Goal: Task Accomplishment & Management: Use online tool/utility

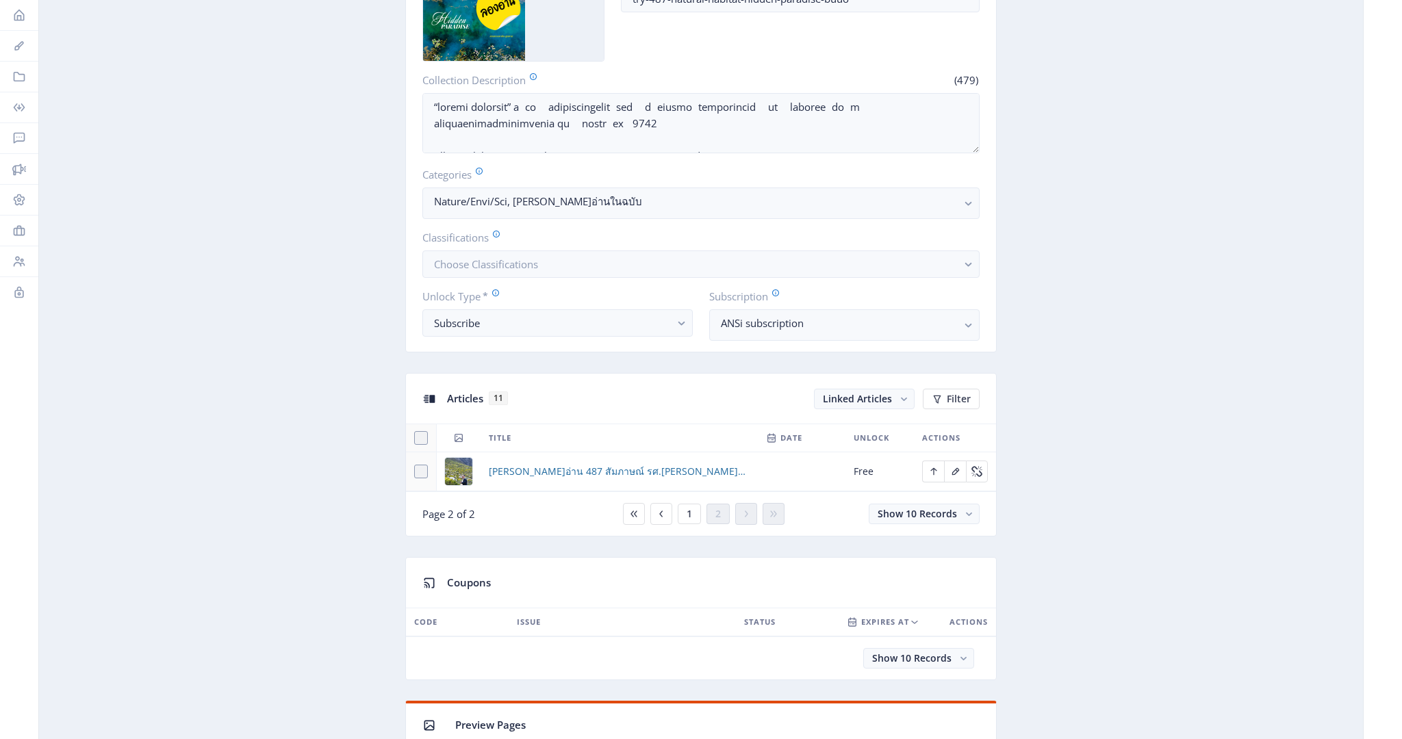
scroll to position [461, 0]
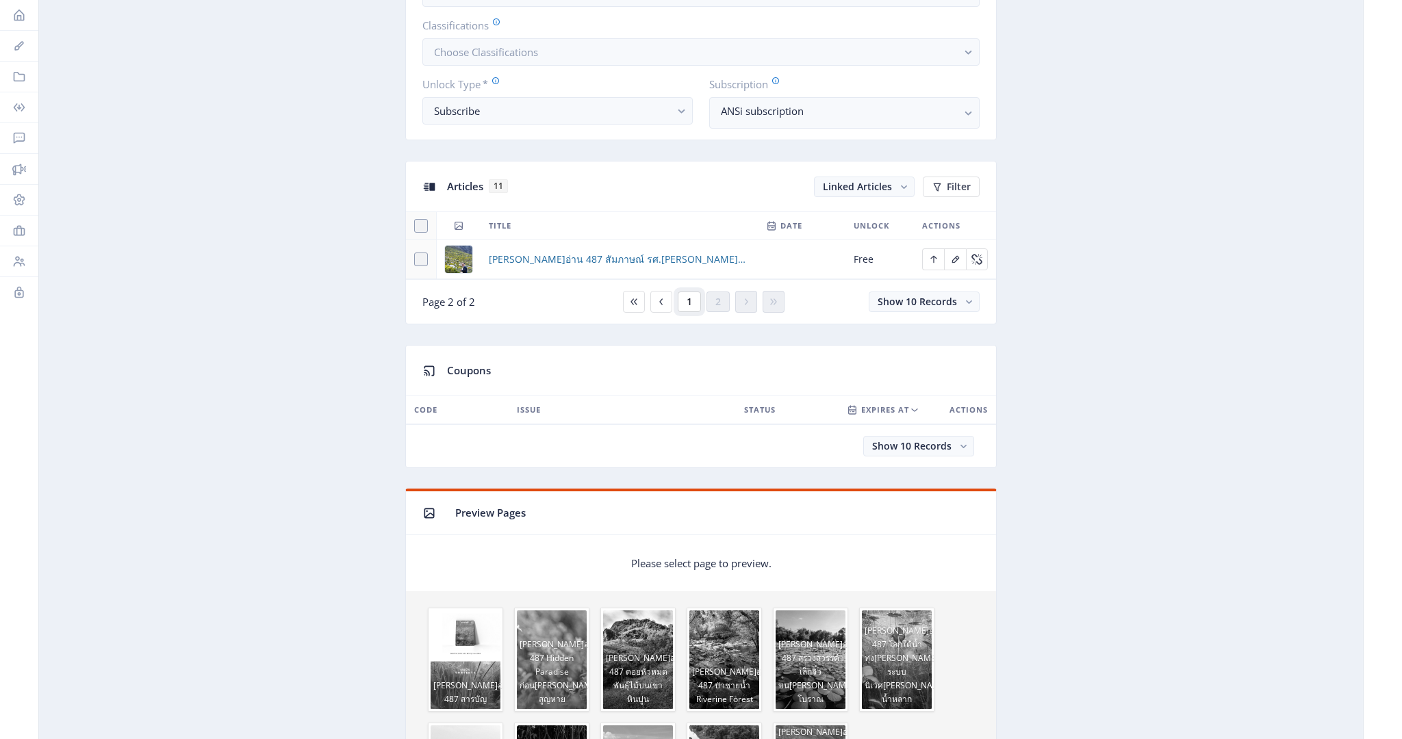
click at [692, 298] on button "1" at bounding box center [689, 302] width 23 height 21
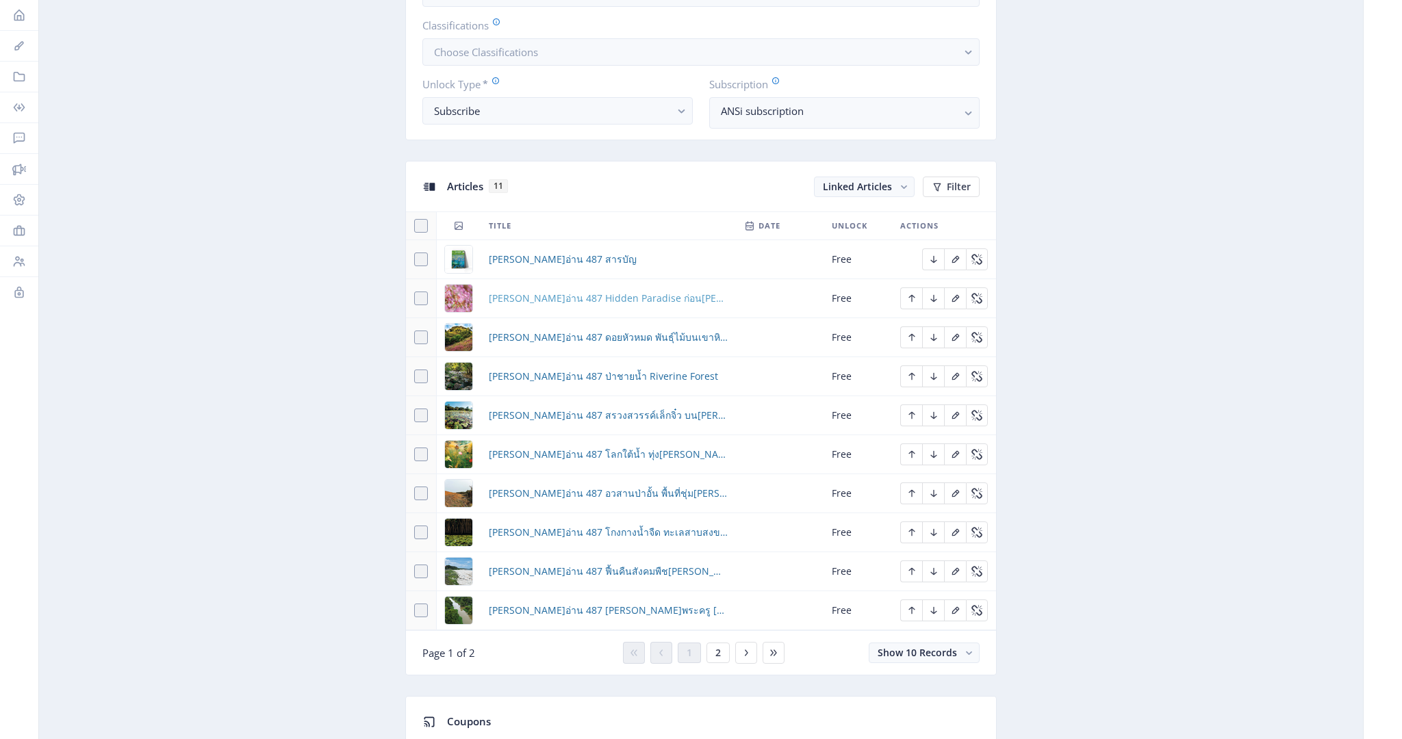
scroll to position [461, 0]
click at [569, 295] on span "ลองอ่าน 487 Hidden Paradise ก่อนธรรมชาติจะสูญหาย" at bounding box center [608, 298] width 239 height 16
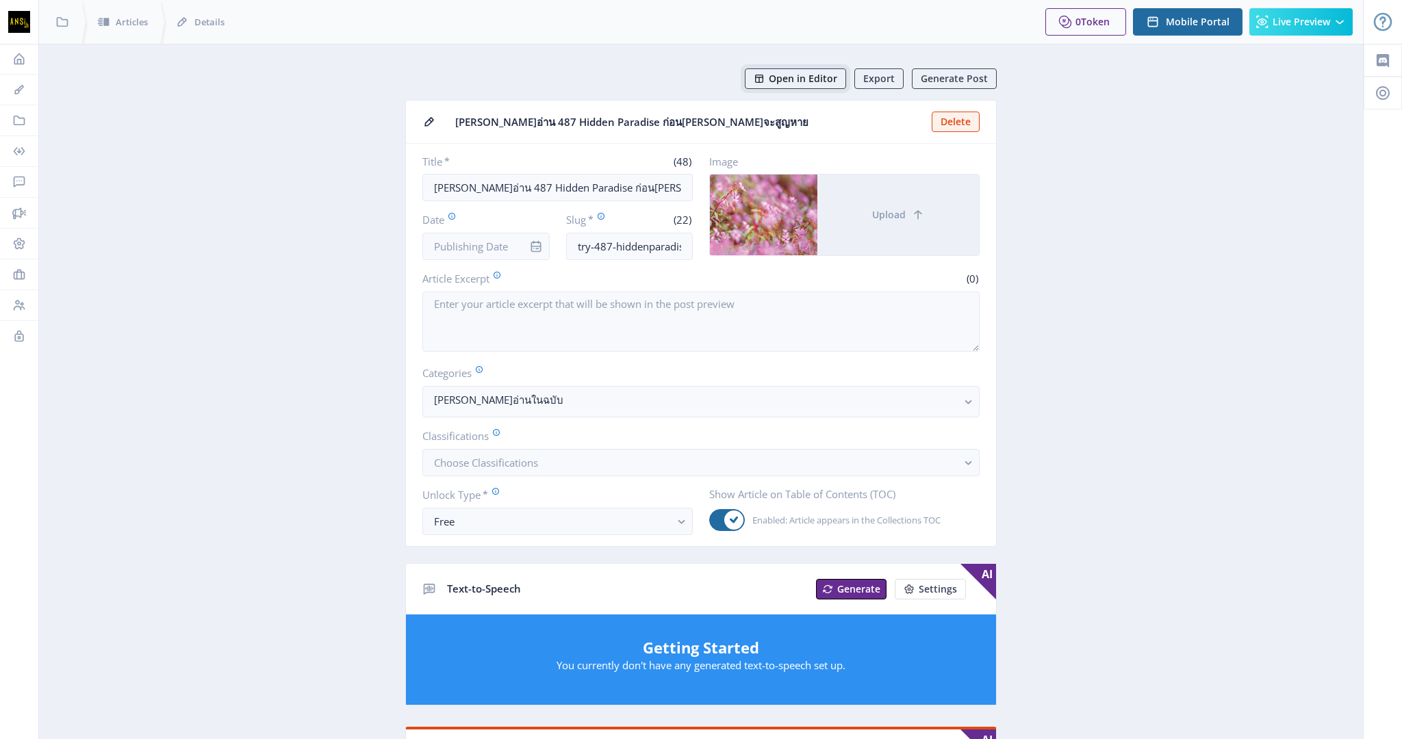
click at [795, 77] on span "Open in Editor" at bounding box center [803, 78] width 68 height 11
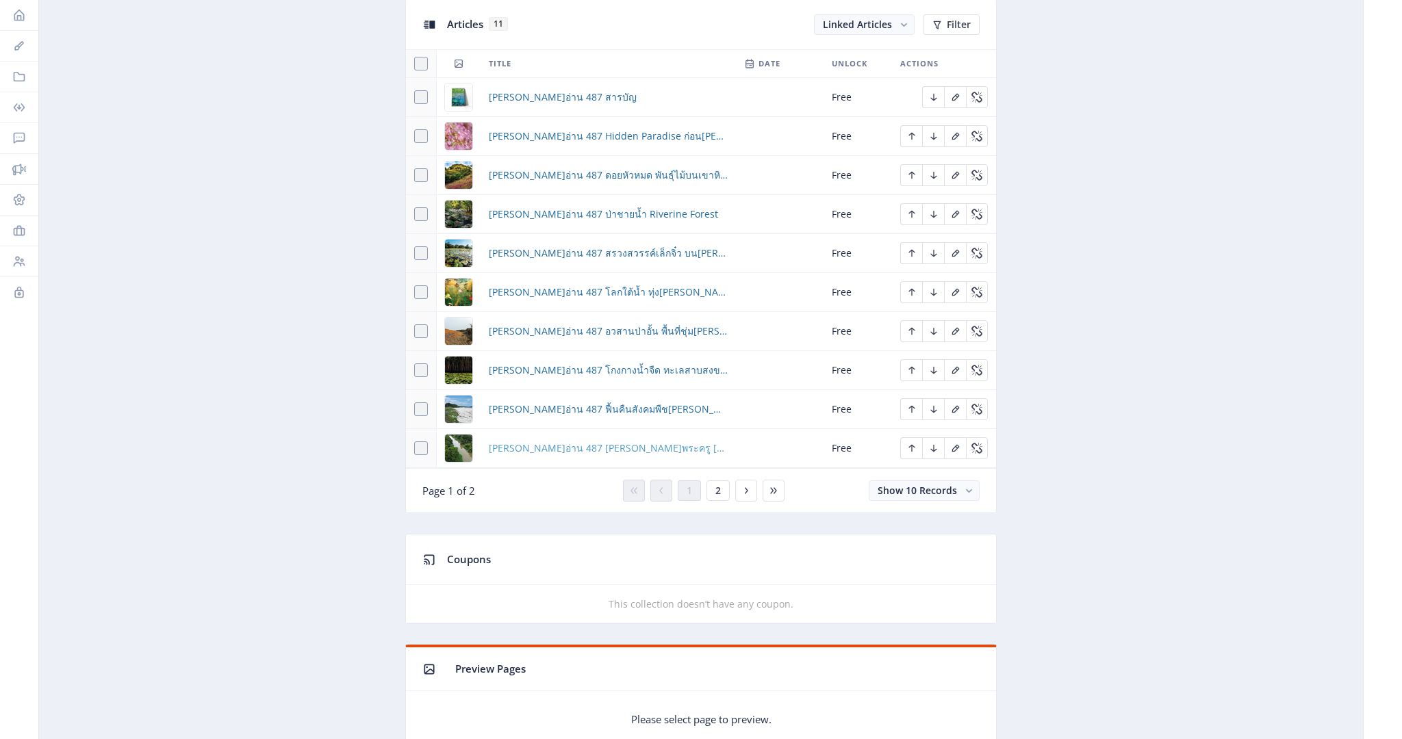
scroll to position [620, 0]
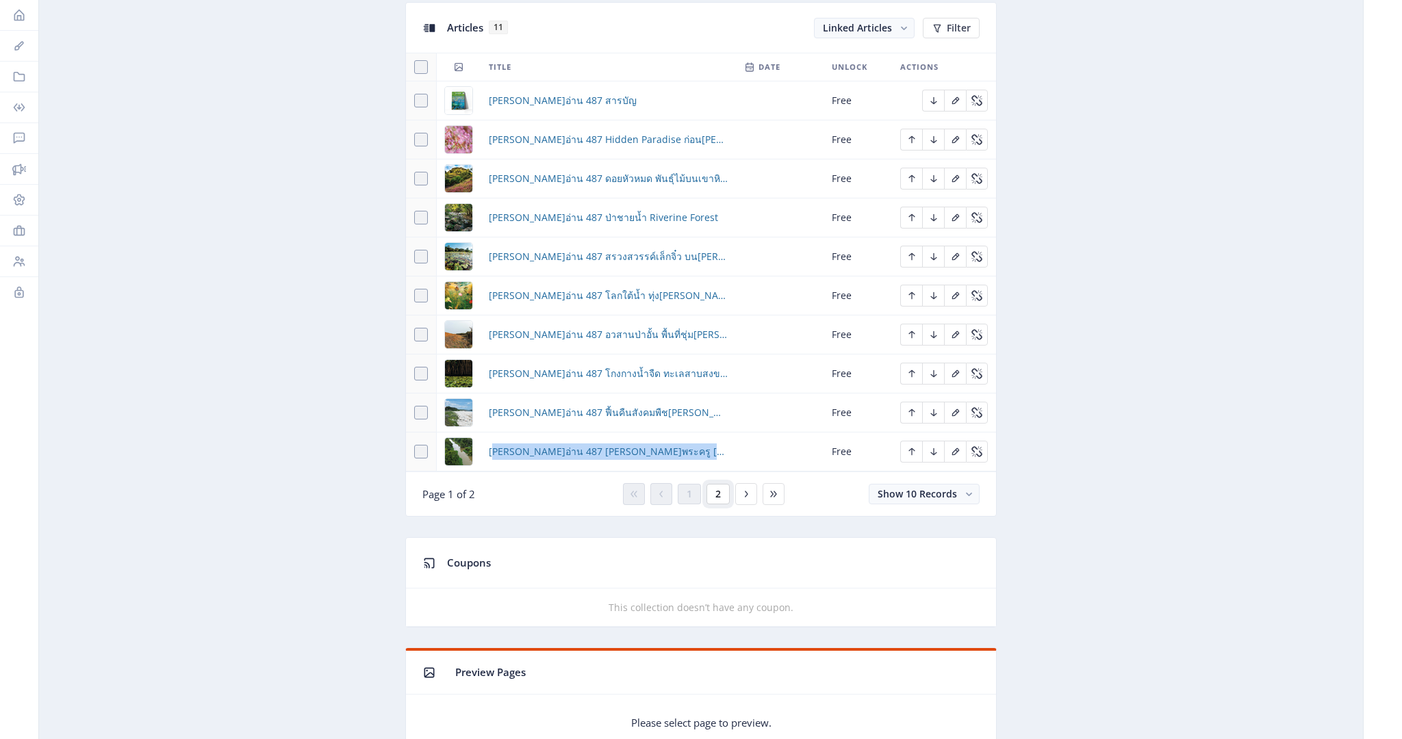
click at [723, 491] on button "2" at bounding box center [717, 494] width 23 height 21
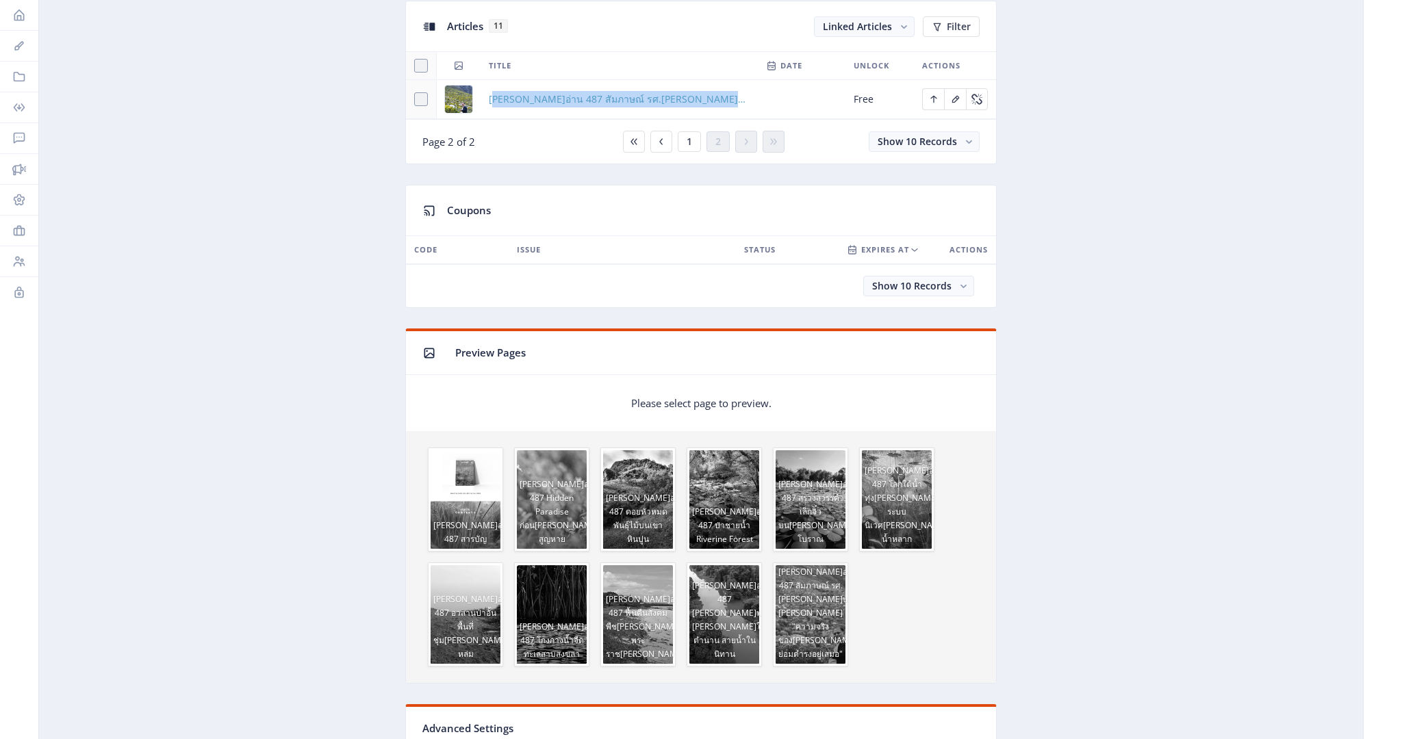
scroll to position [625, 0]
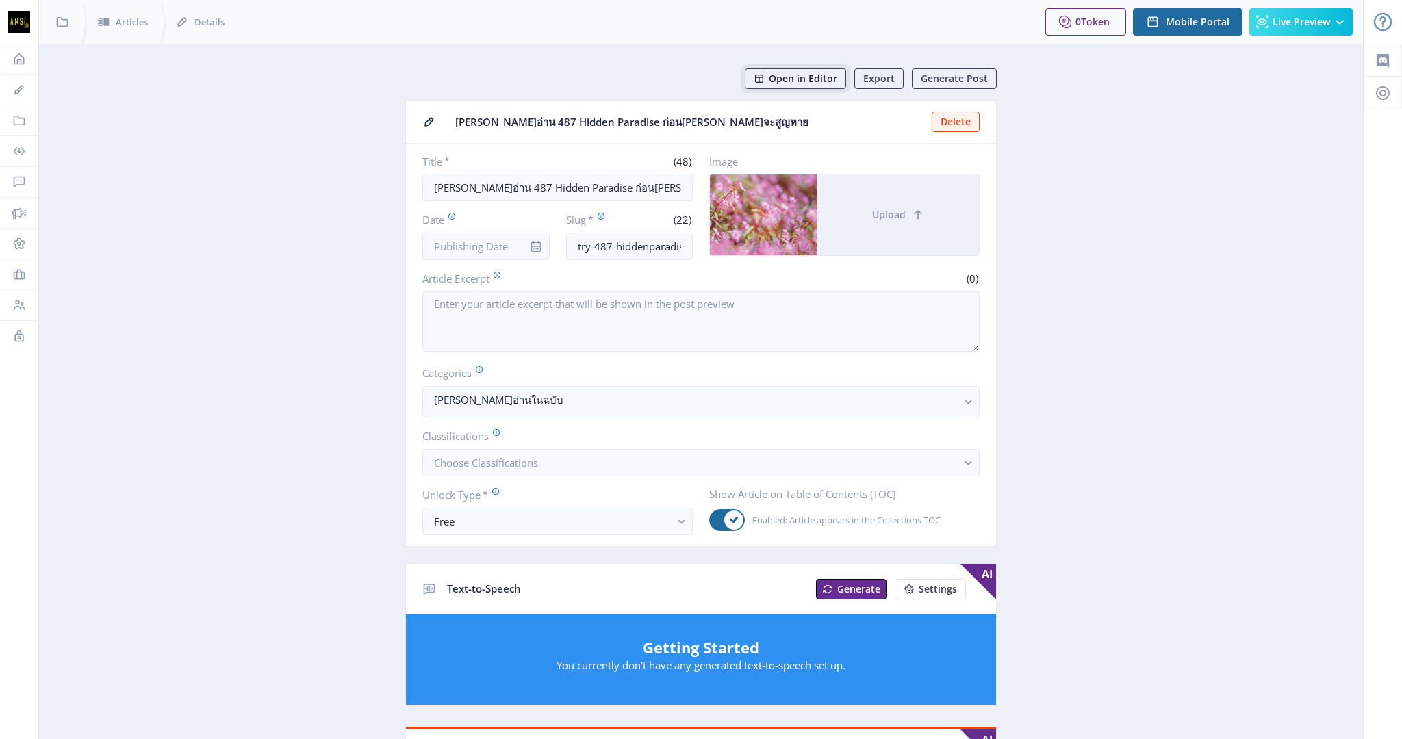
click at [778, 81] on span "Open in Editor" at bounding box center [803, 78] width 68 height 11
click at [798, 77] on span "Open in Editor" at bounding box center [803, 78] width 68 height 11
click at [810, 83] on span "Open in Editor" at bounding box center [803, 78] width 68 height 11
click at [795, 80] on span "Open in Editor" at bounding box center [803, 78] width 68 height 11
click at [805, 79] on span "Open in Editor" at bounding box center [803, 78] width 68 height 11
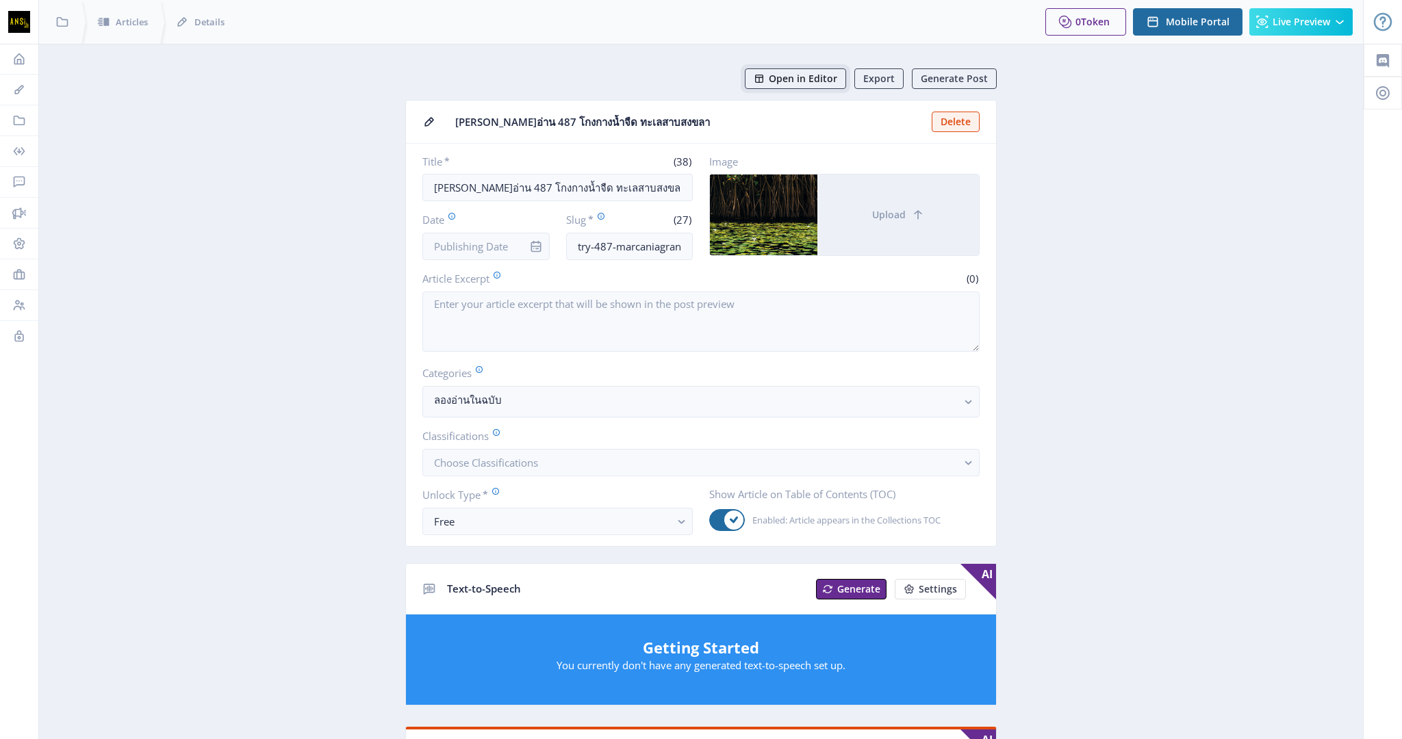
click at [802, 79] on span "Open in Editor" at bounding box center [803, 78] width 68 height 11
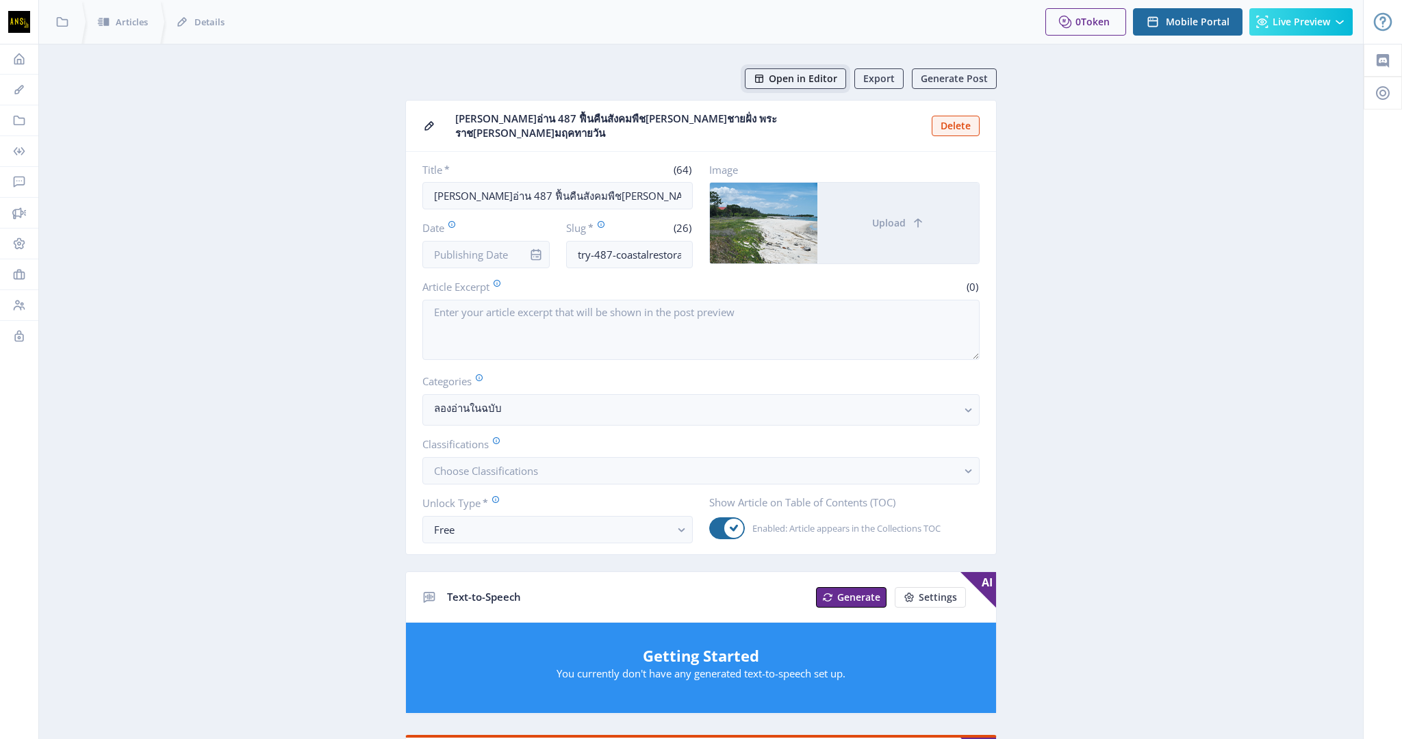
click at [802, 80] on span "Open in Editor" at bounding box center [803, 78] width 68 height 11
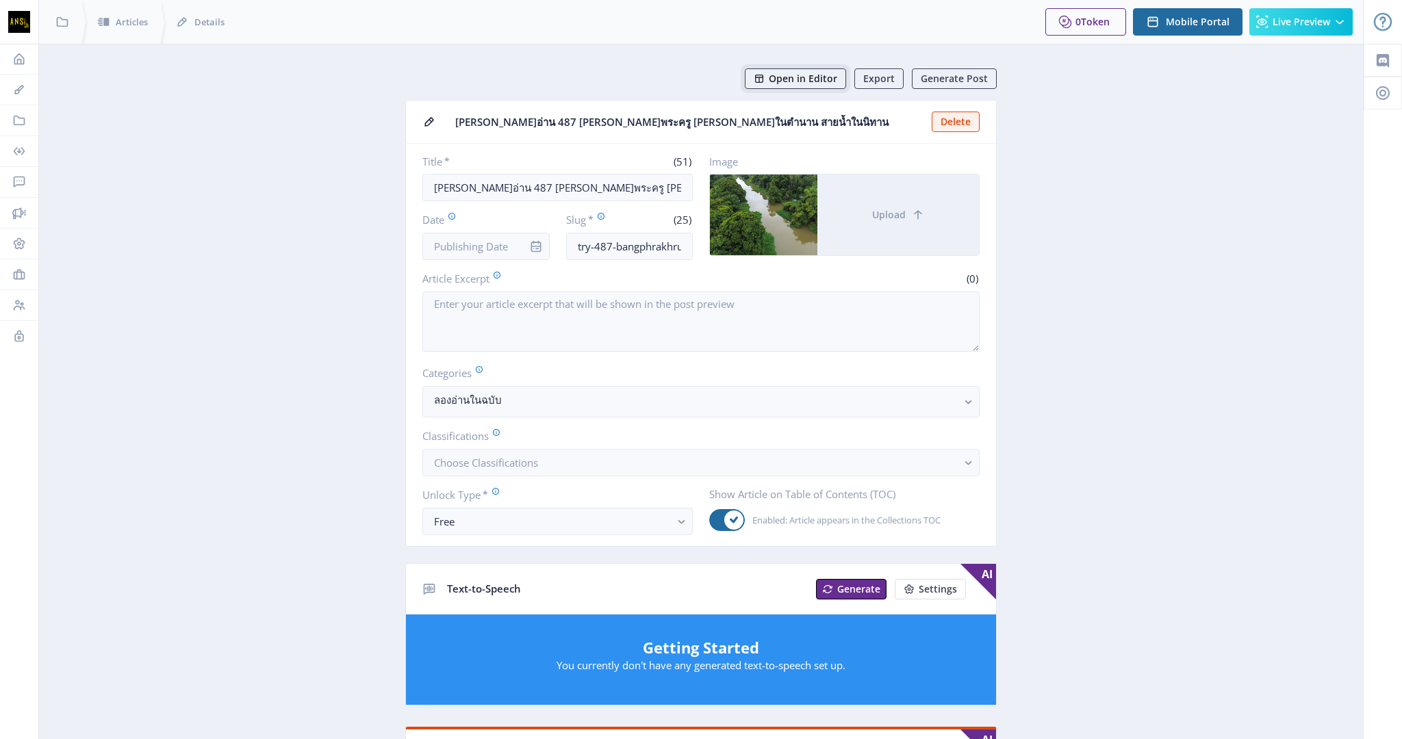
click at [806, 80] on span "Open in Editor" at bounding box center [803, 78] width 68 height 11
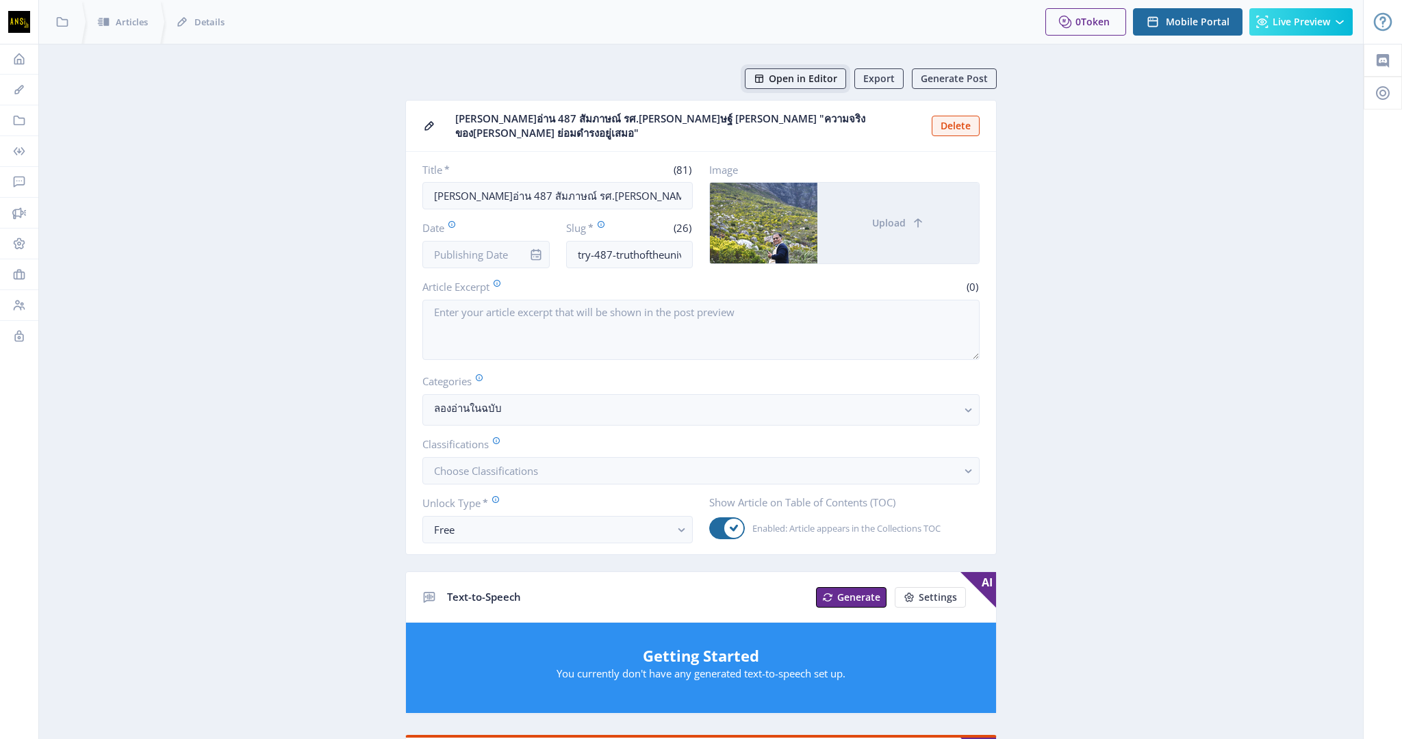
click at [793, 75] on span "Open in Editor" at bounding box center [803, 78] width 68 height 11
